Goal: Task Accomplishment & Management: Manage account settings

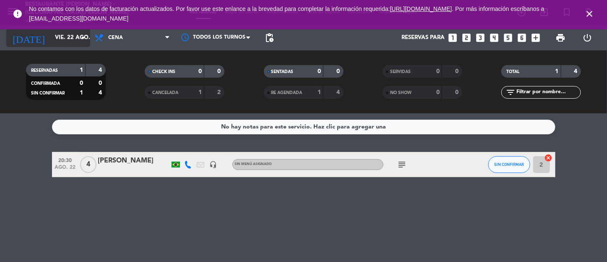
click at [84, 41] on icon "arrow_drop_down" at bounding box center [83, 38] width 10 height 10
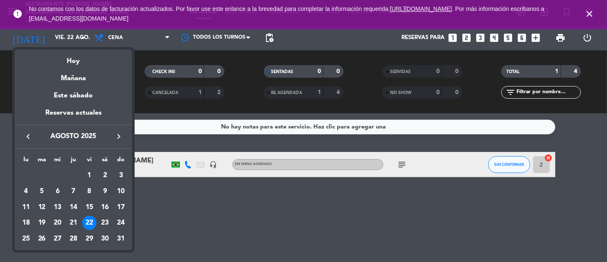
click at [589, 14] on div at bounding box center [303, 131] width 607 height 262
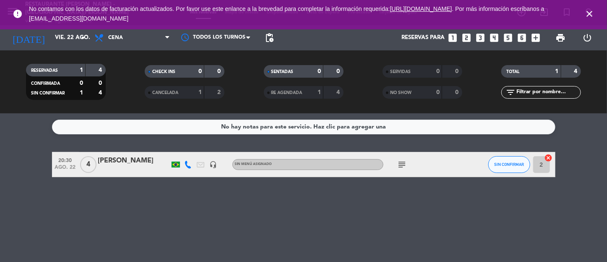
click at [590, 12] on icon "close" at bounding box center [589, 14] width 10 height 10
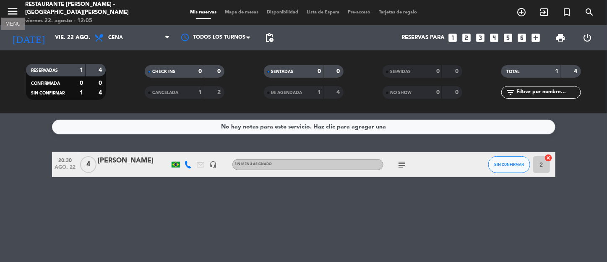
click at [11, 15] on icon "menu" at bounding box center [12, 11] width 13 height 13
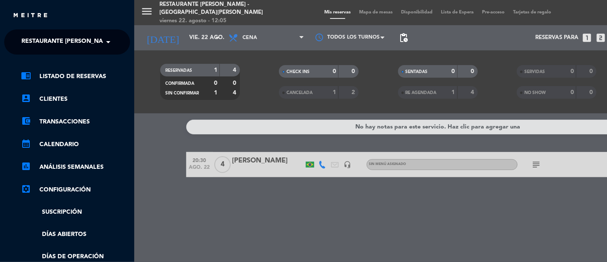
click at [104, 39] on span at bounding box center [110, 42] width 14 height 18
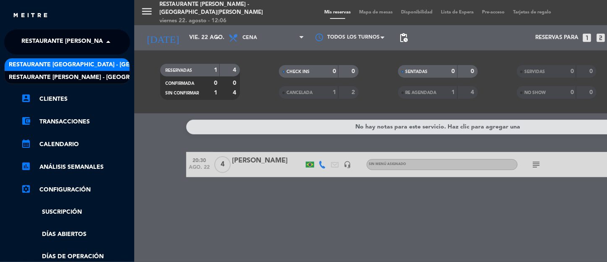
click at [87, 66] on span "Restaurante [GEOGRAPHIC_DATA] - [GEOGRAPHIC_DATA][PERSON_NAME]" at bounding box center [119, 65] width 221 height 10
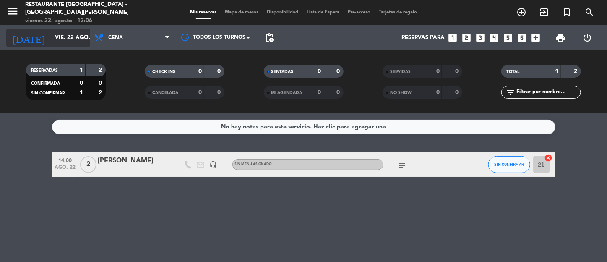
click at [82, 37] on icon "arrow_drop_down" at bounding box center [83, 38] width 10 height 10
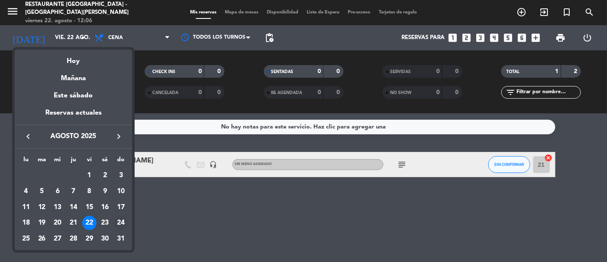
click at [118, 220] on div "24" at bounding box center [121, 222] width 14 height 14
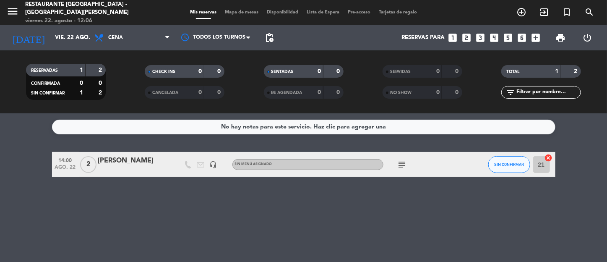
type input "dom. 24 ago."
click at [129, 161] on div "[PERSON_NAME]" at bounding box center [133, 160] width 71 height 11
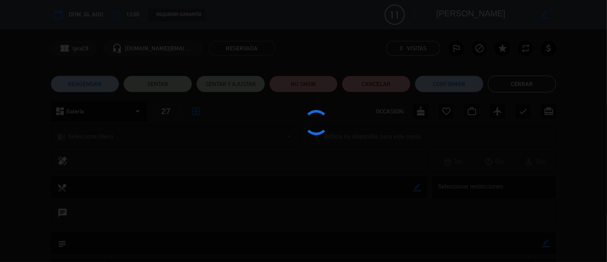
click at [129, 161] on div at bounding box center [303, 131] width 607 height 262
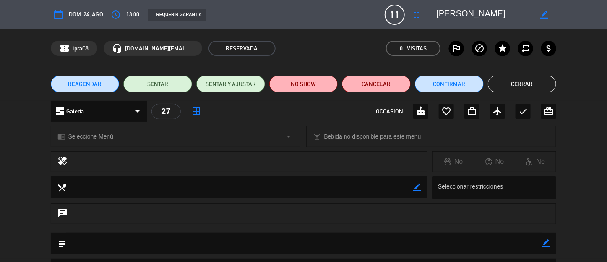
click at [533, 86] on button "Cerrar" at bounding box center [522, 83] width 69 height 17
